Goal: Information Seeking & Learning: Learn about a topic

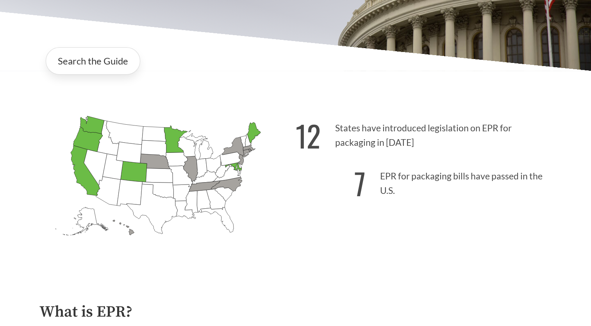
scroll to position [156, 0]
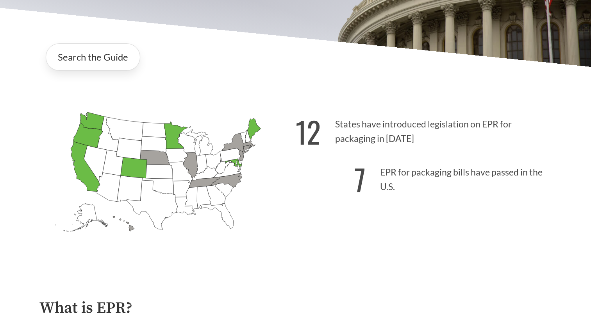
click at [175, 143] on icon "[US_STATE] Passed: 1" at bounding box center [175, 135] width 23 height 27
click at [459, 178] on p "7 EPR for packaging bills have passed in the U.S." at bounding box center [424, 177] width 256 height 48
click at [255, 135] on icon "[US_STATE] Introduced: [US_STATE] Introduced: [US_STATE] Introduced: [US_STATE]…" at bounding box center [167, 185] width 256 height 160
click at [170, 140] on icon "[US_STATE] Passed: 1" at bounding box center [175, 135] width 23 height 27
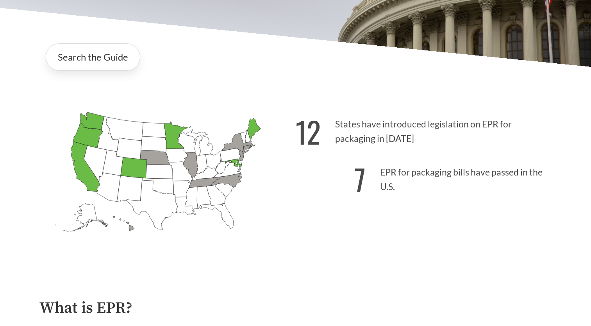
click at [170, 140] on icon "[US_STATE] Passed: 1" at bounding box center [175, 135] width 23 height 27
click at [170, 141] on icon "[US_STATE] Passed: 1" at bounding box center [175, 135] width 23 height 27
click at [88, 59] on link "Search the Guide" at bounding box center [93, 56] width 95 height 27
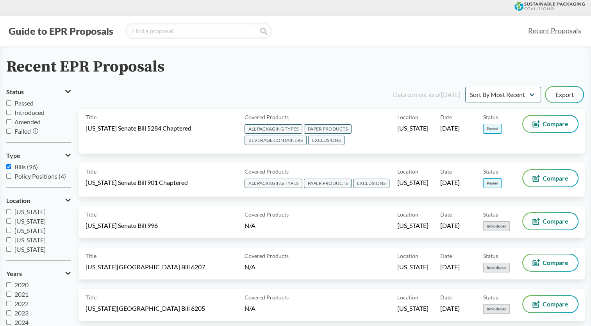
click at [20, 104] on span "Passed" at bounding box center [23, 102] width 19 height 7
click at [11, 104] on input "Passed" at bounding box center [8, 102] width 5 height 5
checkbox input "true"
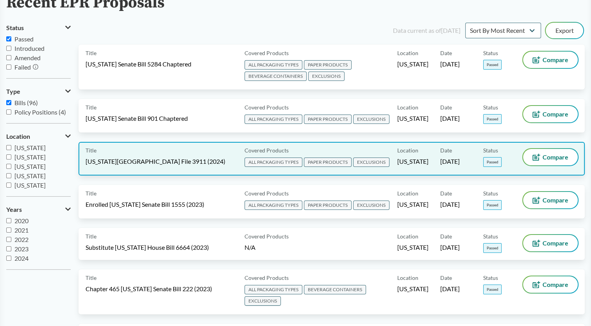
scroll to position [78, 0]
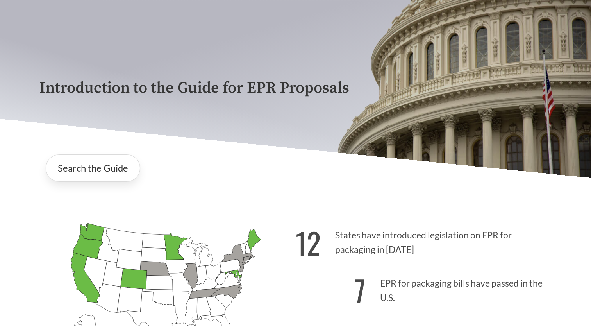
scroll to position [156, 0]
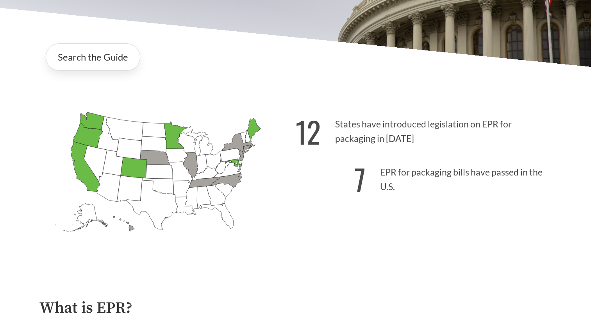
click at [176, 139] on icon "[US_STATE] Passed: 1" at bounding box center [175, 135] width 23 height 27
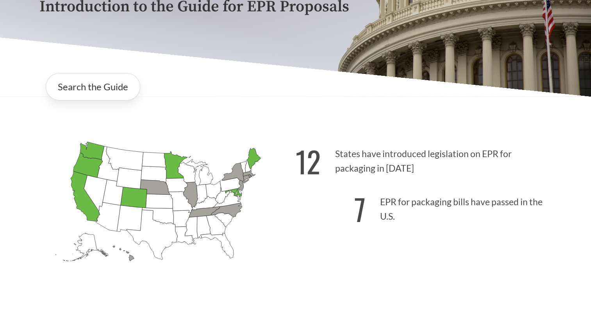
scroll to position [0, 0]
